Goal: Download file/media

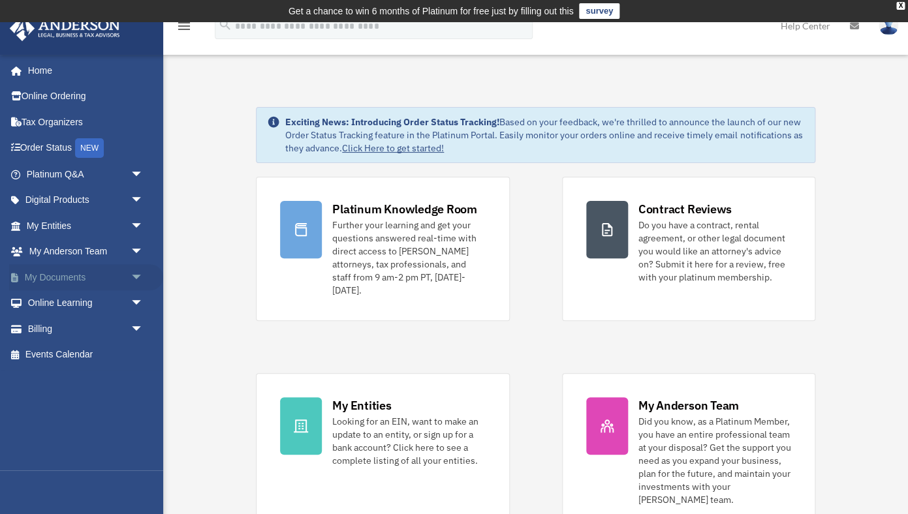
click at [40, 278] on link "My Documents arrow_drop_down" at bounding box center [86, 277] width 154 height 26
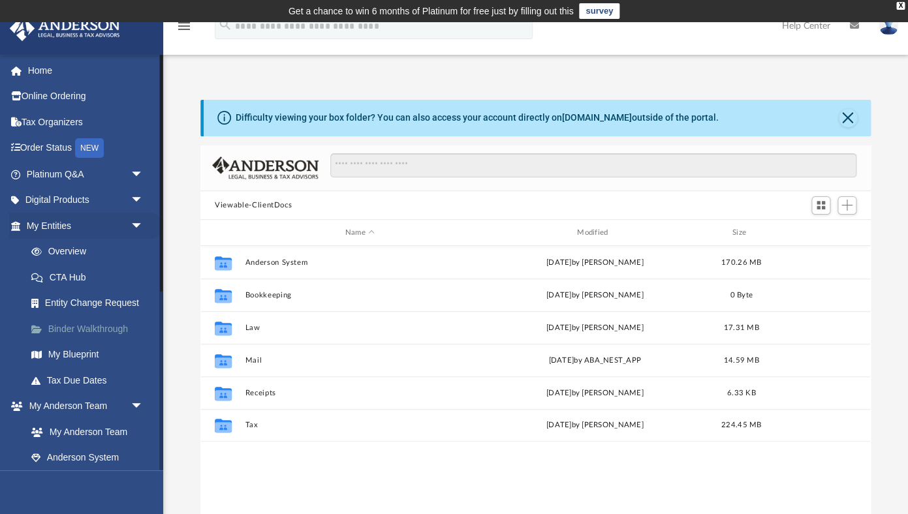
scroll to position [296, 670]
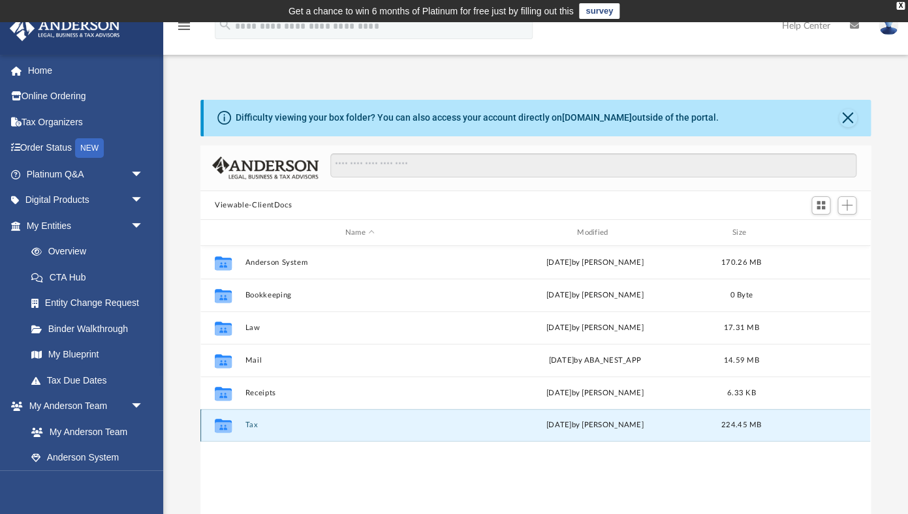
click at [247, 427] on button "Tax" at bounding box center [359, 426] width 229 height 8
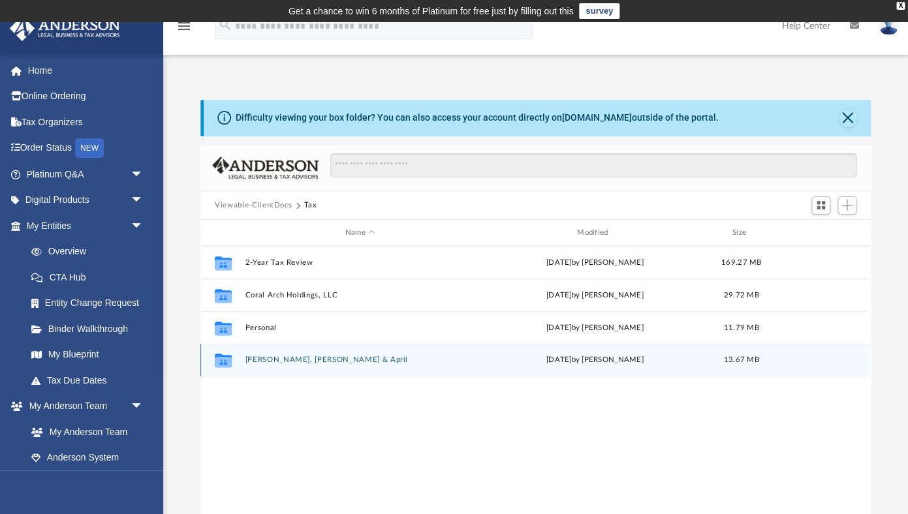
click at [267, 362] on button "[PERSON_NAME], [PERSON_NAME] & April" at bounding box center [359, 360] width 229 height 8
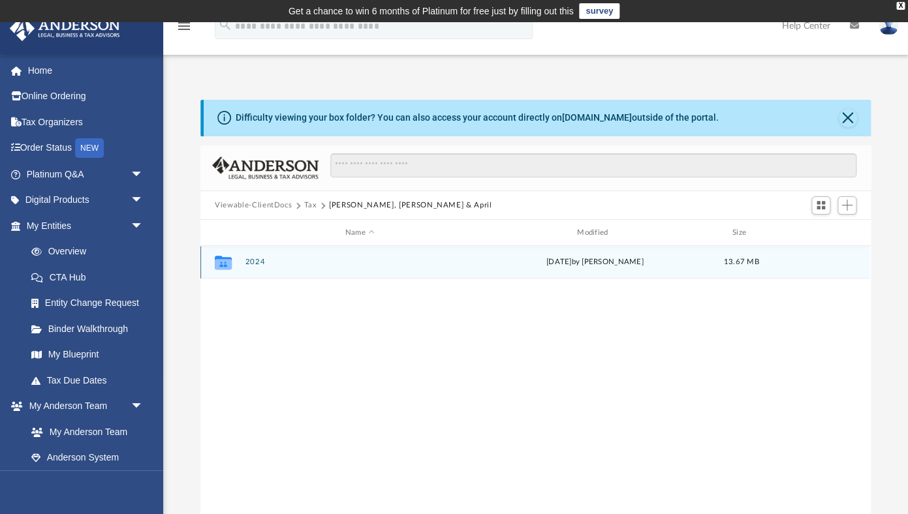
click at [256, 262] on button "2024" at bounding box center [359, 262] width 229 height 8
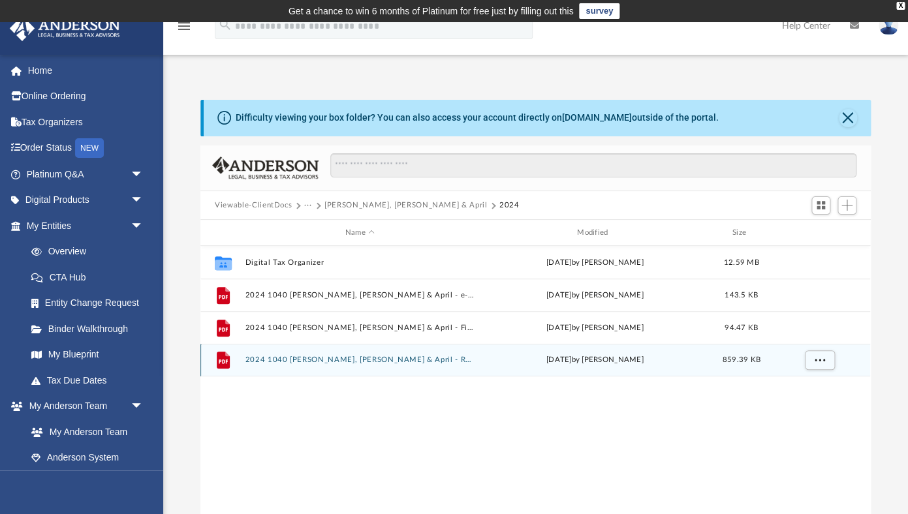
click at [281, 359] on button "2024 1040 [PERSON_NAME], [PERSON_NAME] & April - Review Copy.pdf" at bounding box center [359, 360] width 229 height 8
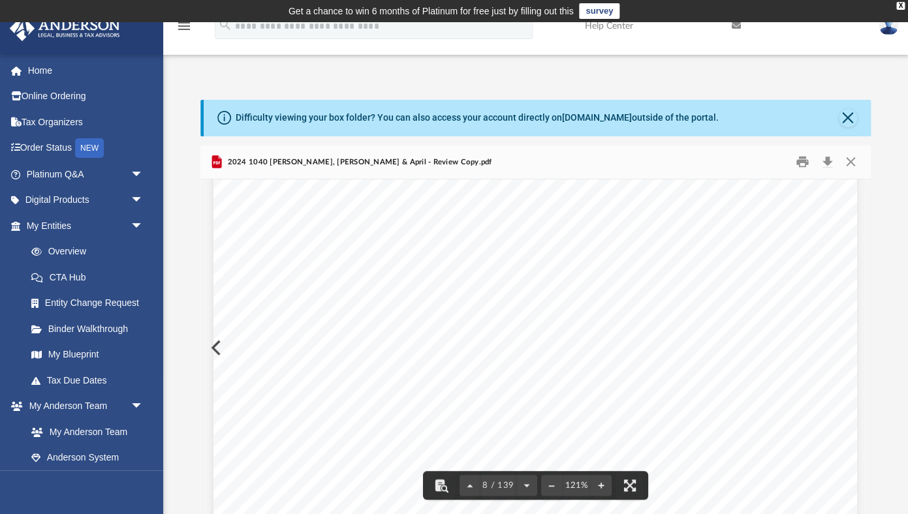
scroll to position [6333, 0]
click at [826, 166] on button "Download" at bounding box center [826, 162] width 23 height 20
